Goal: Find specific page/section: Find specific page/section

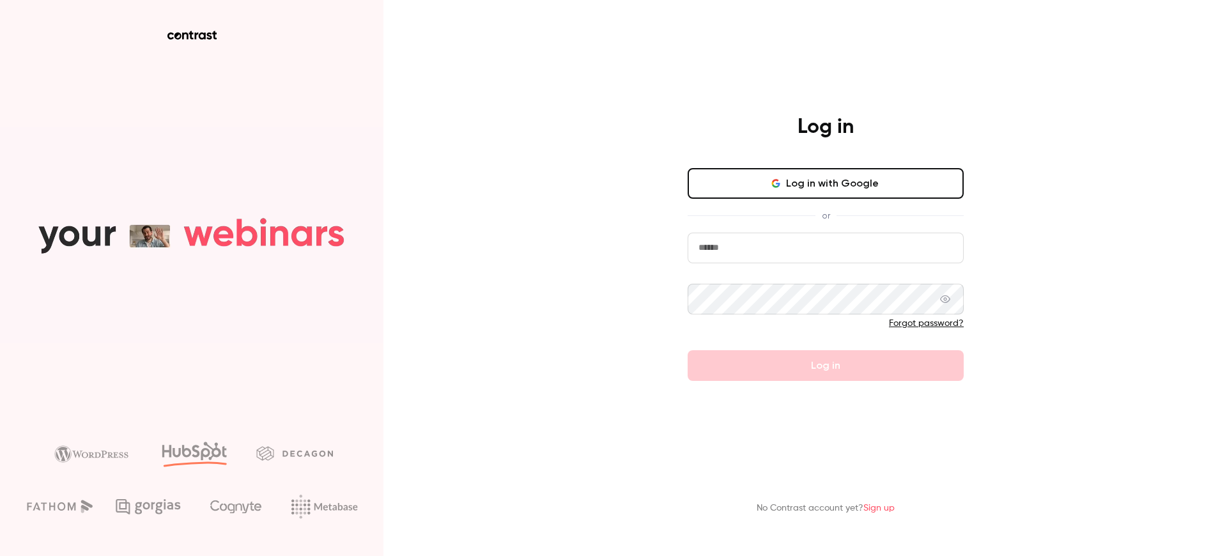
click at [780, 253] on input "email" at bounding box center [826, 248] width 276 height 31
click at [0, 556] on com-1password-button at bounding box center [0, 556] width 0 height 0
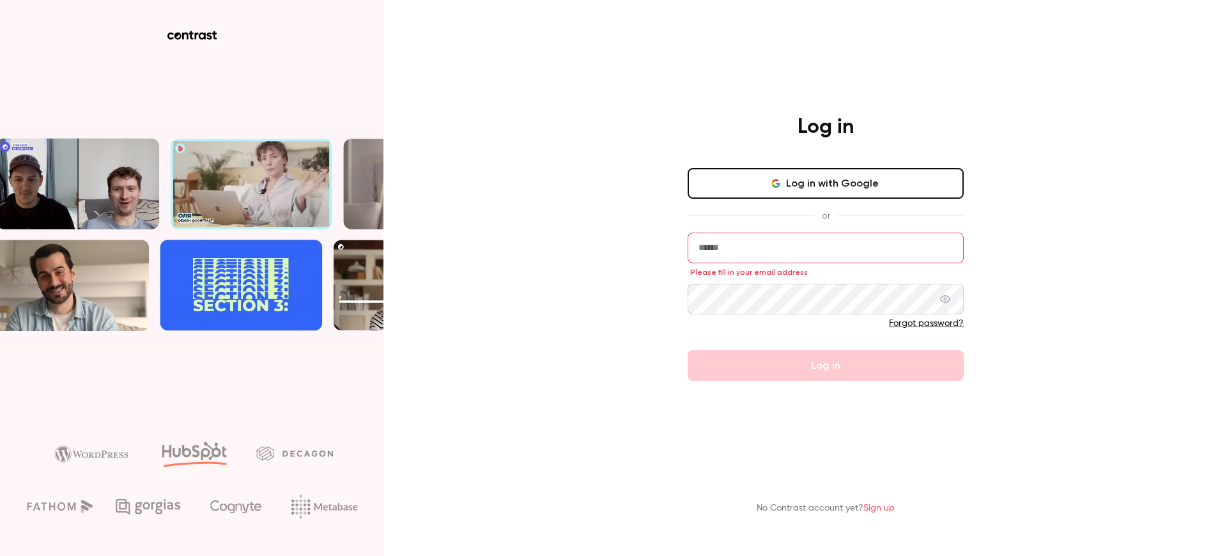
click at [0, 556] on com-1password-button at bounding box center [0, 556] width 0 height 0
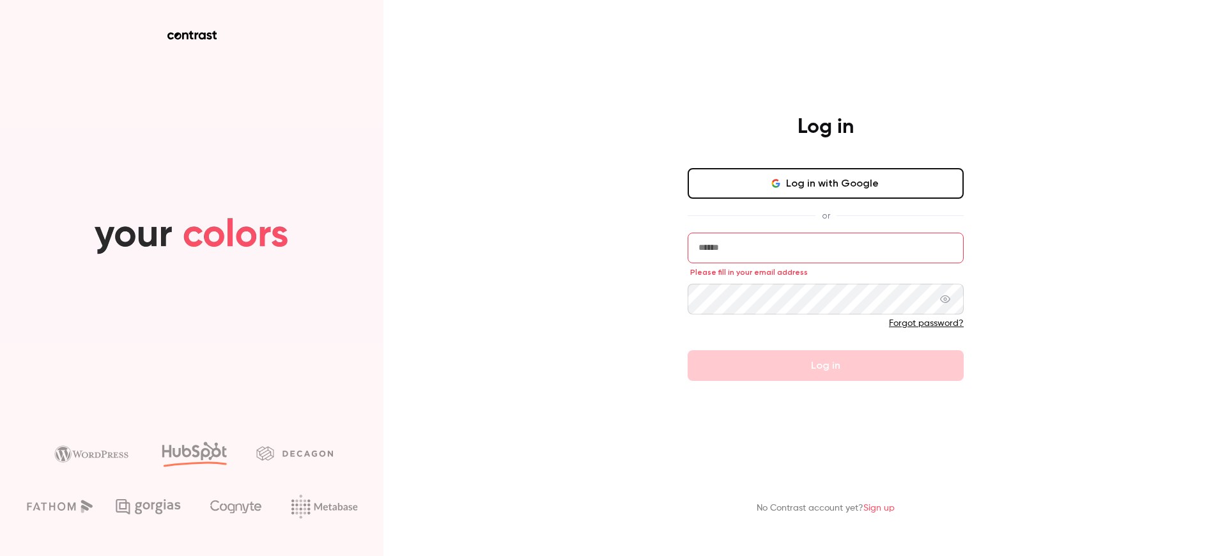
click at [929, 245] on input "email" at bounding box center [826, 248] width 276 height 31
click at [757, 189] on button "Log in with Google" at bounding box center [826, 183] width 276 height 31
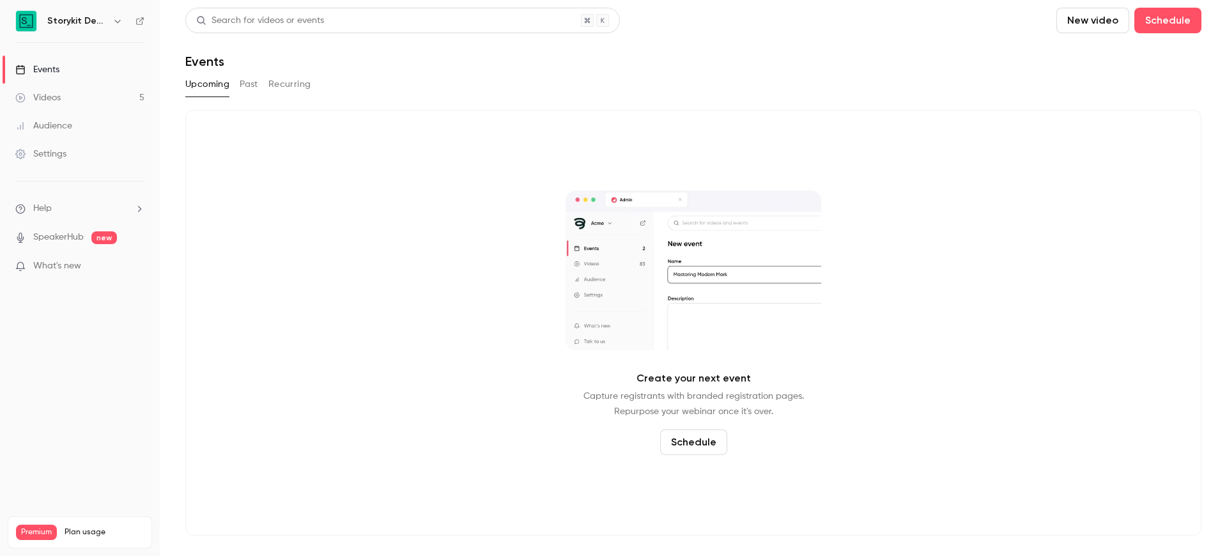
click at [107, 70] on link "Events" at bounding box center [80, 70] width 160 height 28
click at [58, 65] on div "Events" at bounding box center [37, 69] width 44 height 13
click at [77, 17] on h6 "Storykit Deep Dives" at bounding box center [77, 21] width 60 height 13
click at [121, 20] on icon "button" at bounding box center [118, 21] width 10 height 10
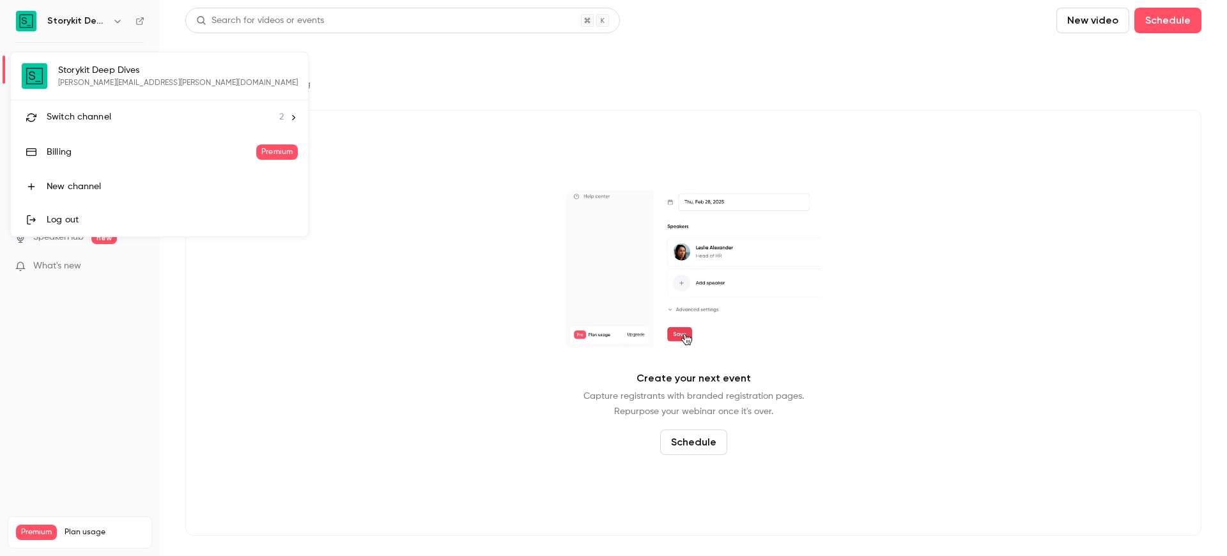
click at [130, 109] on li "Switch channel 2" at bounding box center [159, 117] width 297 height 34
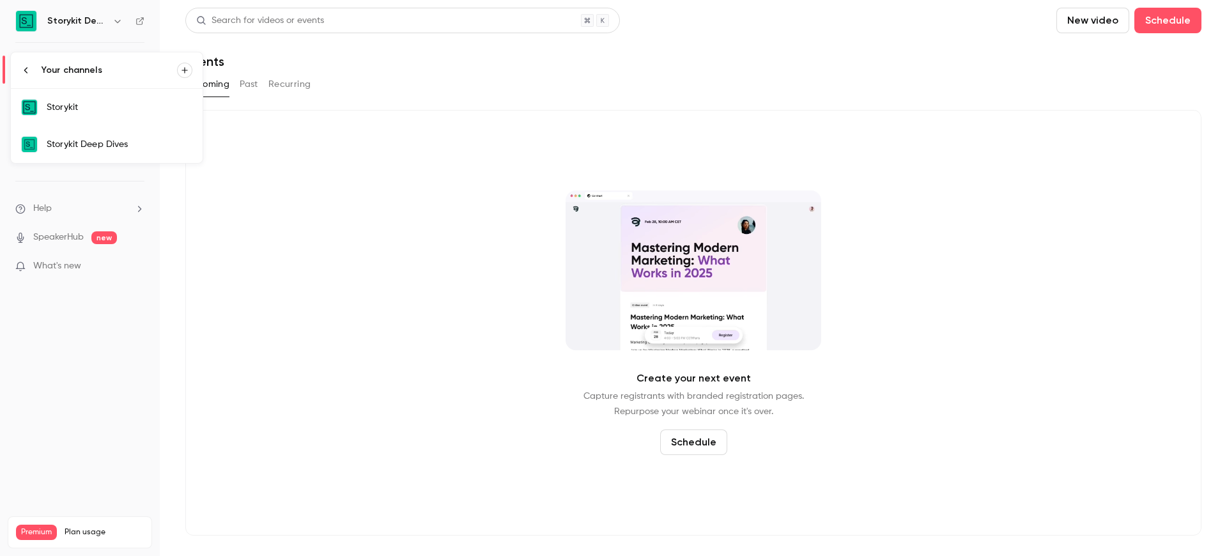
click at [130, 111] on div "Storykit" at bounding box center [120, 107] width 146 height 13
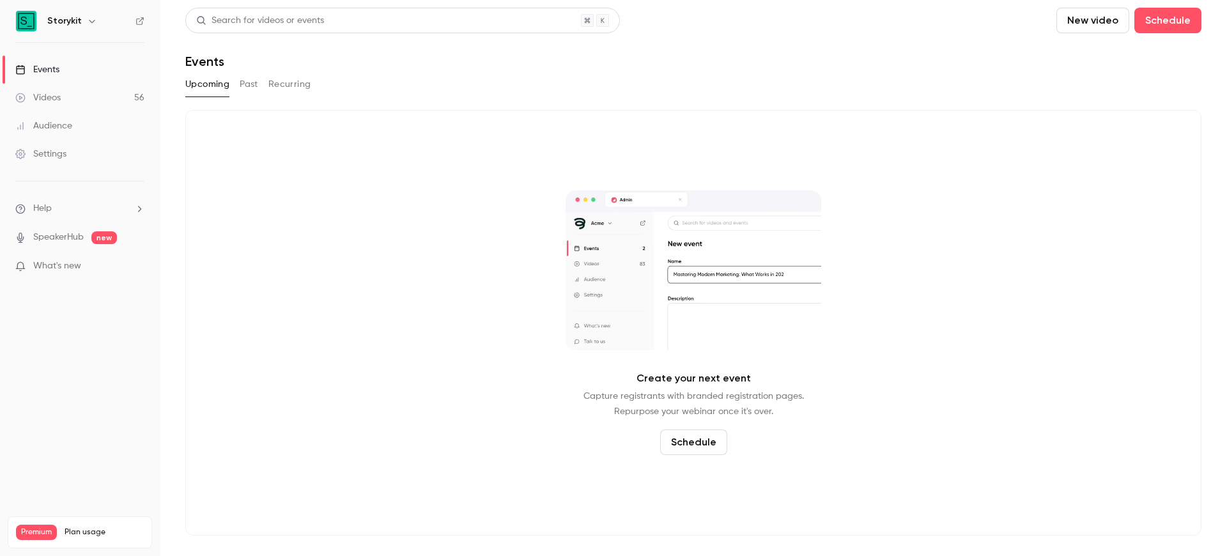
click at [243, 94] on button "Past" at bounding box center [249, 84] width 19 height 20
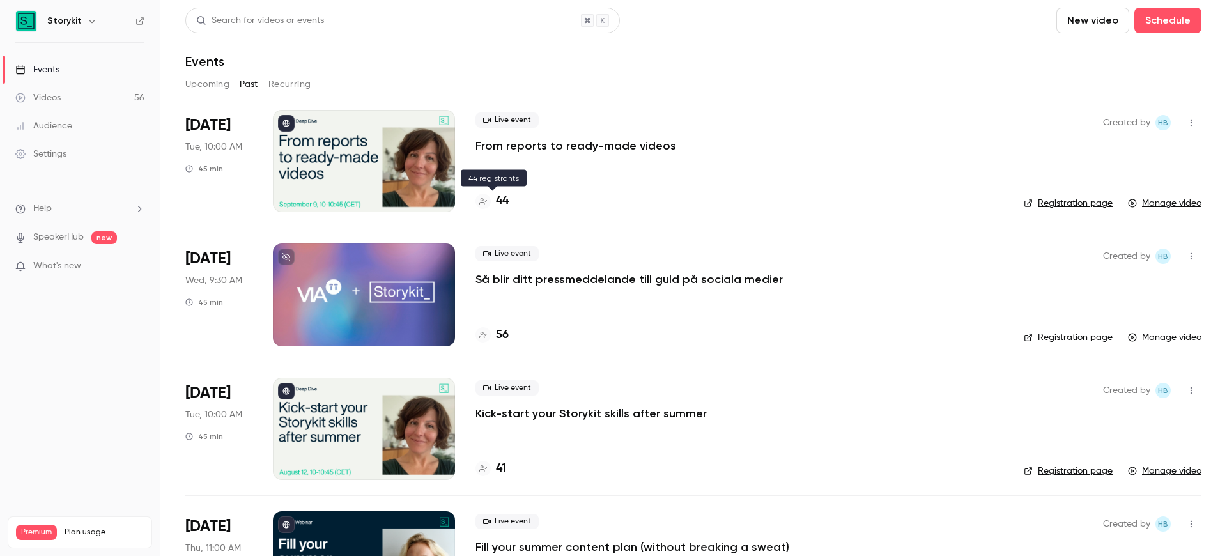
click at [488, 203] on div at bounding box center [483, 201] width 15 height 15
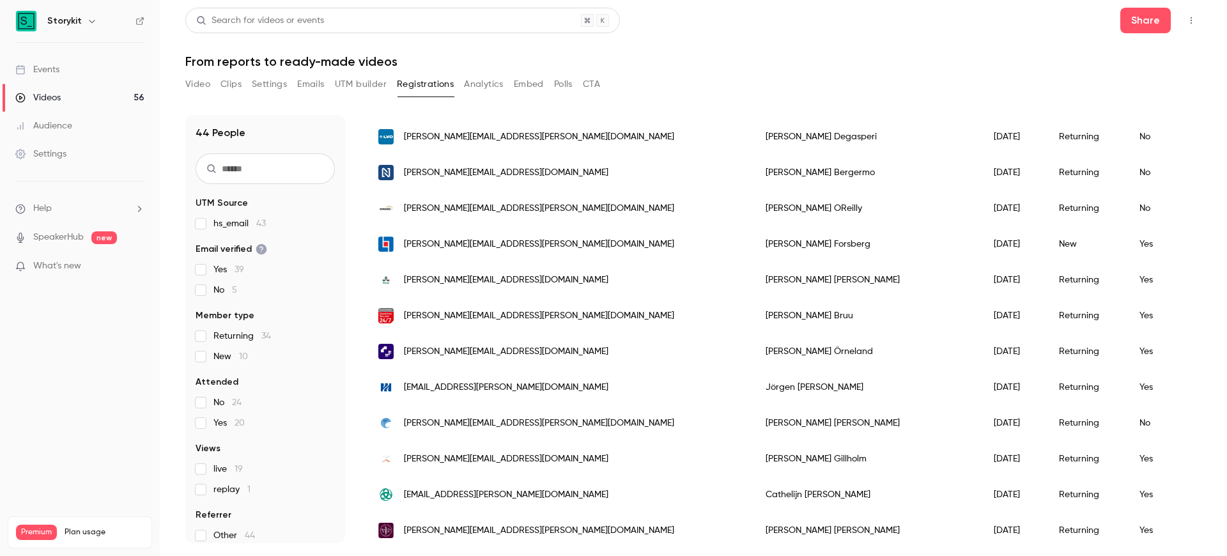
scroll to position [1159, 0]
